Goal: Contribute content: Contribute content

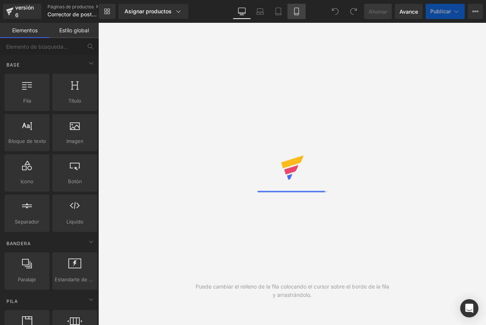
click at [296, 11] on icon at bounding box center [297, 12] width 8 height 8
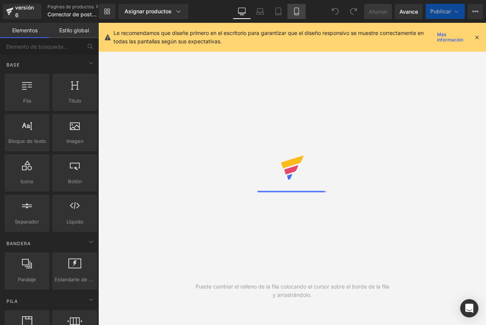
click at [300, 11] on icon at bounding box center [297, 12] width 8 height 8
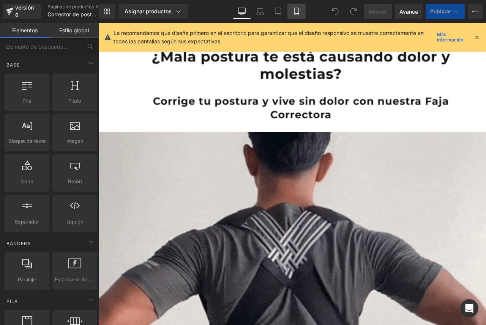
click at [299, 13] on icon at bounding box center [297, 12] width 8 height 8
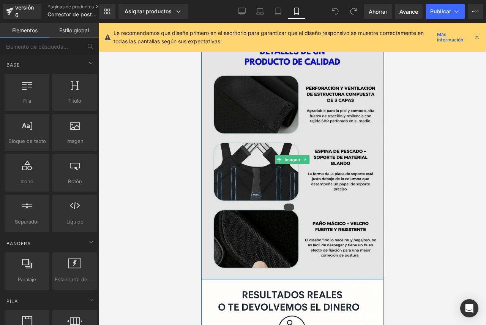
scroll to position [1064, 0]
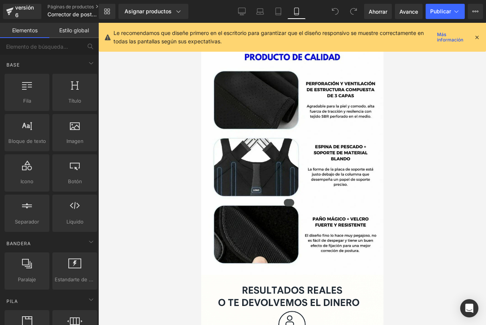
click at [475, 38] on icon at bounding box center [477, 37] width 7 height 7
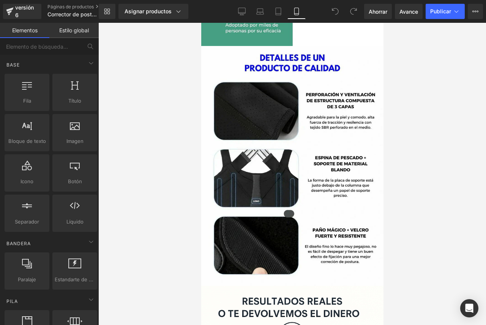
scroll to position [1051, 0]
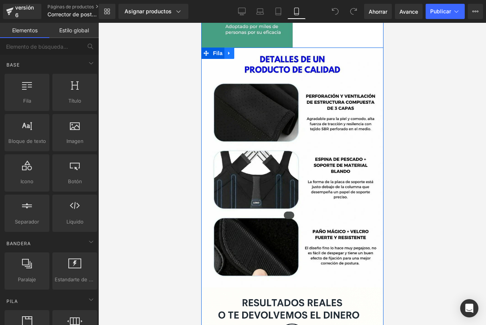
click at [227, 55] on icon at bounding box center [228, 53] width 5 height 6
click at [228, 54] on div "Imagen Fila Fila Imagen Fila Fila Imagen Fila" at bounding box center [292, 319] width 182 height 544
click at [226, 53] on div "Imagen Fila Fila Imagen Fila Fila" at bounding box center [292, 228] width 182 height 362
click at [226, 55] on div "Imagen Fila Fila Imagen Fila Fila Imagen Fila" at bounding box center [292, 319] width 182 height 544
click at [237, 52] on icon at bounding box center [238, 53] width 5 height 6
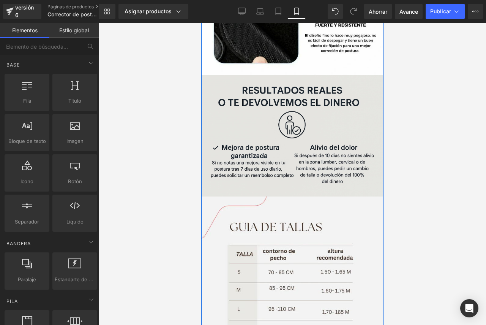
scroll to position [1900, 0]
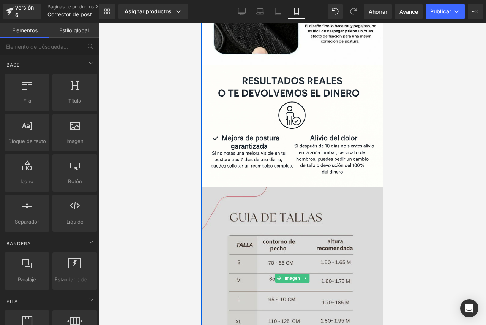
click at [295, 227] on img at bounding box center [292, 278] width 182 height 182
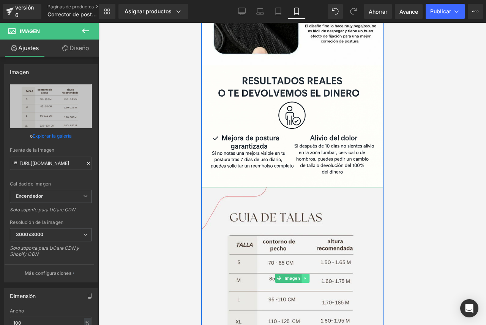
click at [303, 276] on icon at bounding box center [305, 278] width 4 height 5
click at [307, 278] on icon at bounding box center [309, 278] width 4 height 4
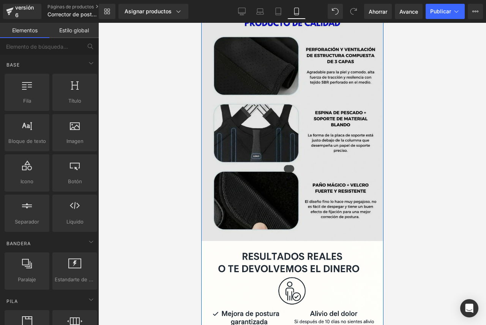
scroll to position [1723, 0]
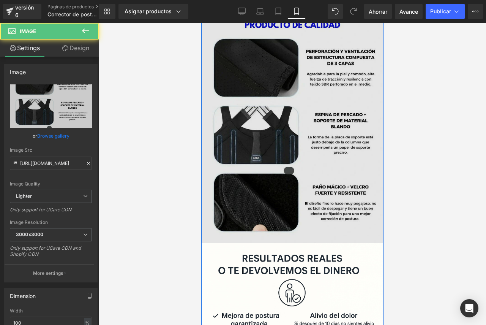
click at [278, 162] on img at bounding box center [292, 123] width 182 height 240
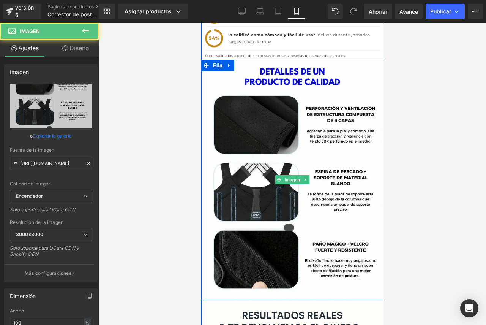
scroll to position [1660, 0]
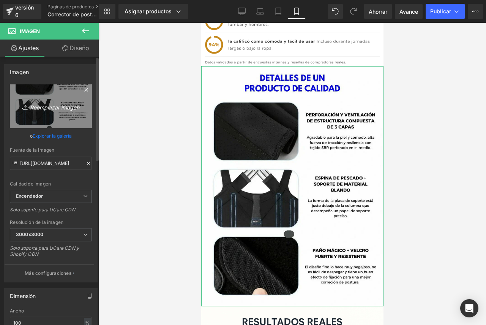
click at [44, 113] on link "Reemplazar imagen" at bounding box center [51, 106] width 82 height 44
type input "C:\fakepath\Untitled design (2).png"
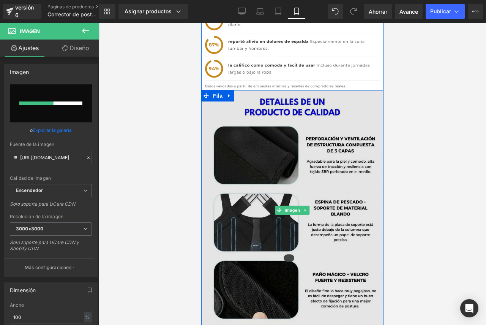
scroll to position [1634, 0]
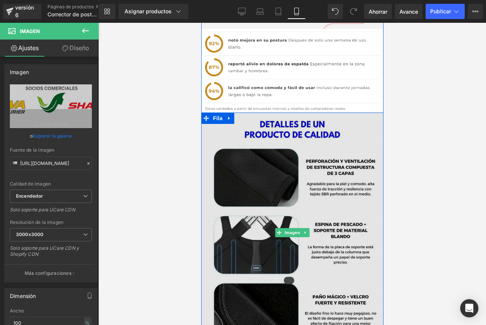
type input "[URL][DOMAIN_NAME]"
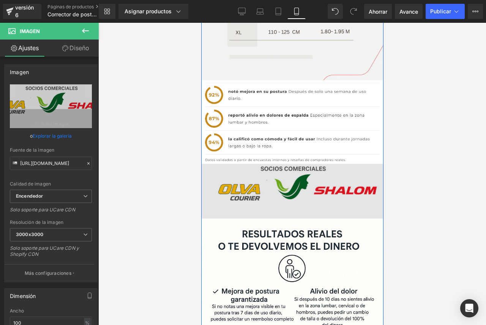
scroll to position [1558, 0]
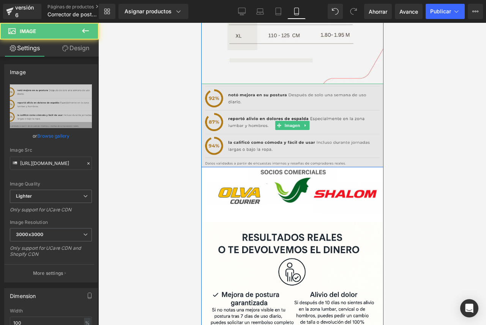
click at [350, 112] on img at bounding box center [292, 125] width 182 height 83
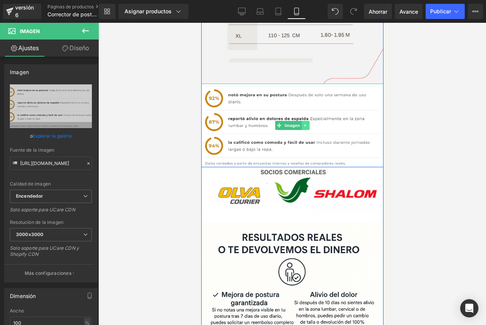
click at [303, 126] on icon at bounding box center [305, 125] width 4 height 5
click at [306, 128] on link at bounding box center [309, 125] width 8 height 9
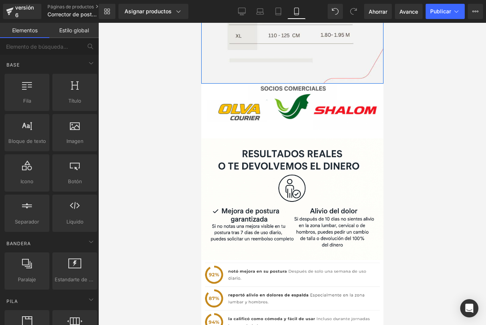
click at [414, 127] on div at bounding box center [292, 174] width 388 height 302
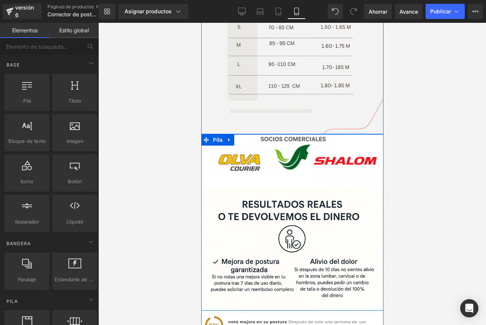
scroll to position [1508, 0]
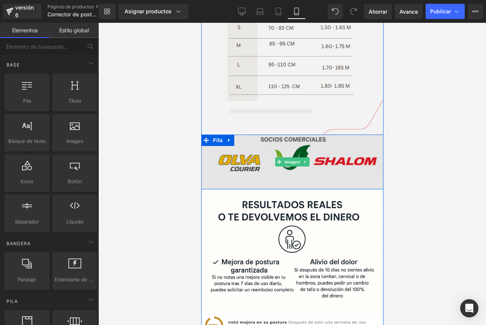
click at [256, 152] on img at bounding box center [292, 161] width 182 height 55
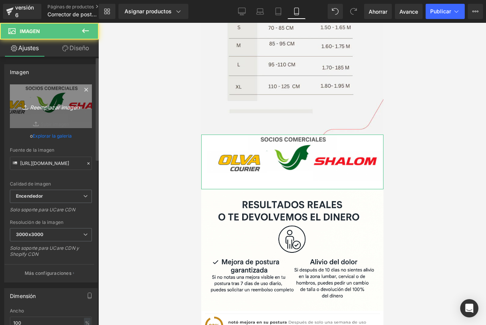
click at [55, 108] on font "Reemplazar imagen" at bounding box center [54, 107] width 49 height 6
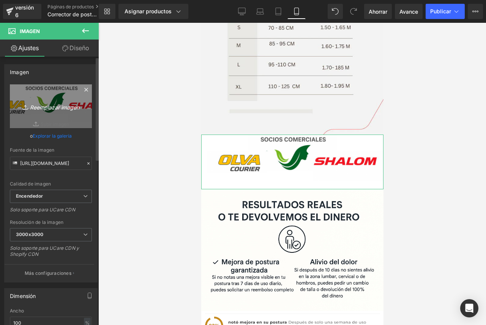
type input "C:\fakepath\Untitled design (3).png"
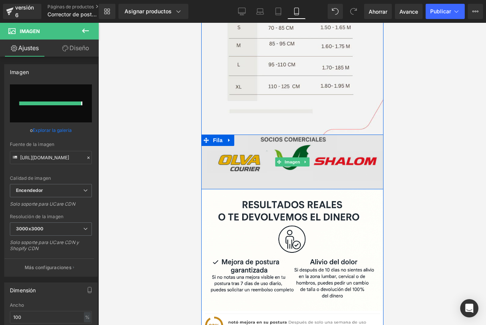
type input "[URL][DOMAIN_NAME]"
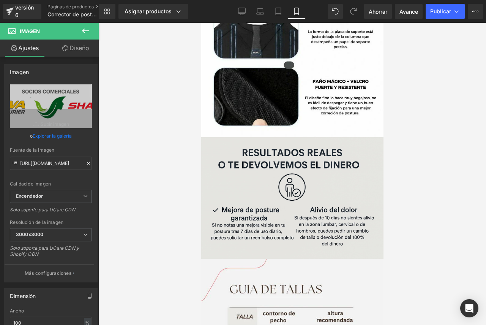
scroll to position [1204, 0]
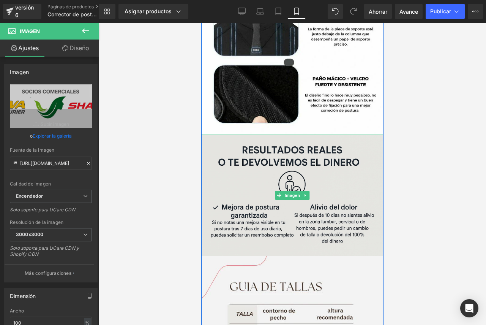
click at [300, 183] on img at bounding box center [292, 195] width 182 height 122
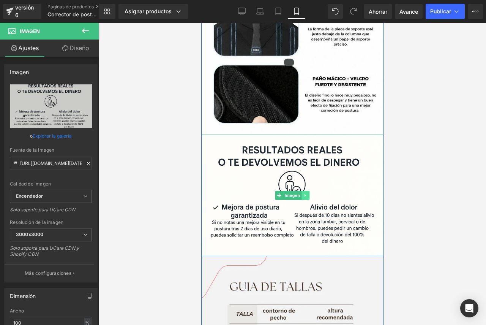
click at [304, 196] on icon at bounding box center [304, 195] width 1 height 3
click at [308, 197] on icon at bounding box center [309, 195] width 4 height 5
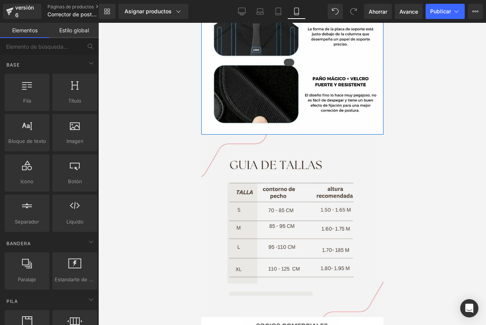
click at [445, 171] on div at bounding box center [292, 174] width 388 height 302
click at [433, 90] on div at bounding box center [292, 174] width 388 height 302
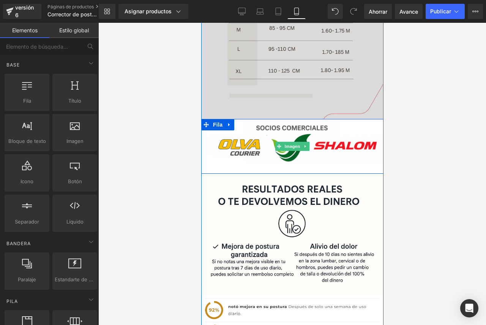
scroll to position [1381, 0]
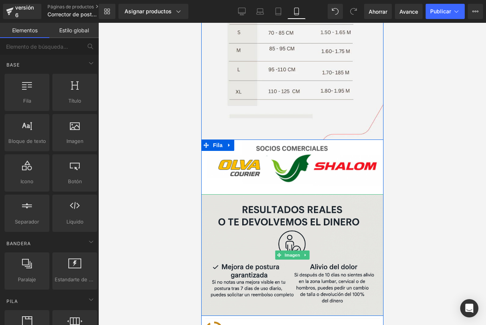
click at [292, 220] on img at bounding box center [292, 255] width 182 height 122
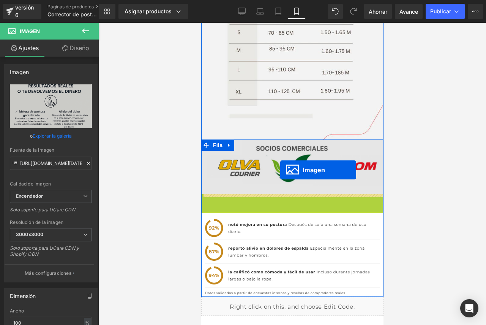
drag, startPoint x: 277, startPoint y: 253, endPoint x: 280, endPoint y: 170, distance: 83.6
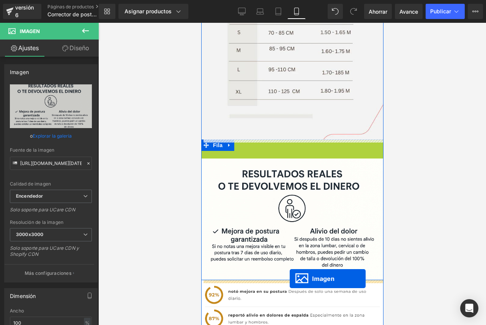
drag, startPoint x: 291, startPoint y: 166, endPoint x: 289, endPoint y: 278, distance: 112.8
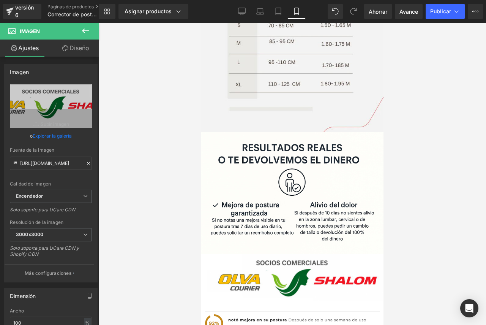
scroll to position [1419, 0]
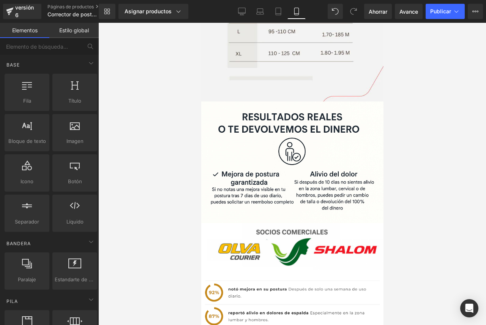
click at [445, 178] on div at bounding box center [292, 174] width 388 height 302
click at [444, 181] on div at bounding box center [292, 174] width 388 height 302
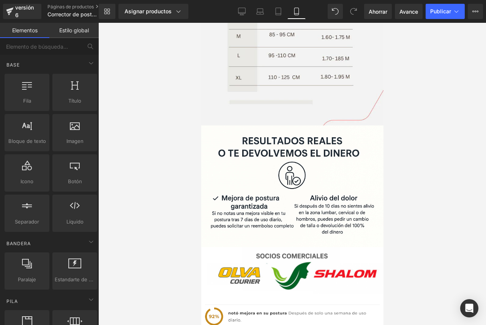
scroll to position [1407, 0]
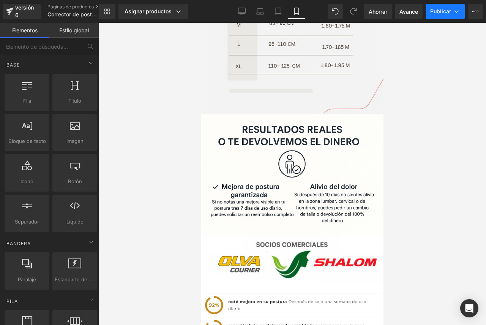
click at [439, 11] on font "Publicar" at bounding box center [440, 11] width 21 height 6
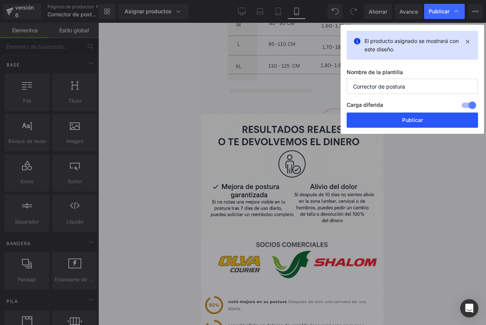
click at [413, 126] on button "Publicar" at bounding box center [412, 119] width 131 height 15
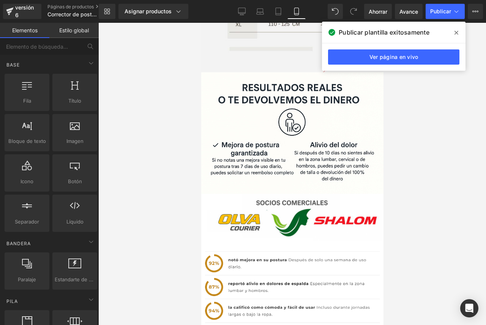
scroll to position [1419, 0]
